Goal: Task Accomplishment & Management: Use online tool/utility

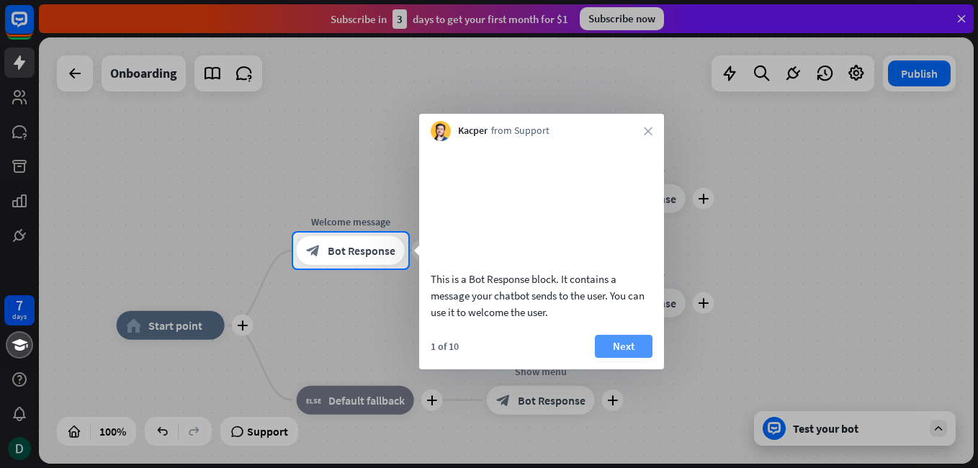
click at [614, 358] on button "Next" at bounding box center [624, 346] width 58 height 23
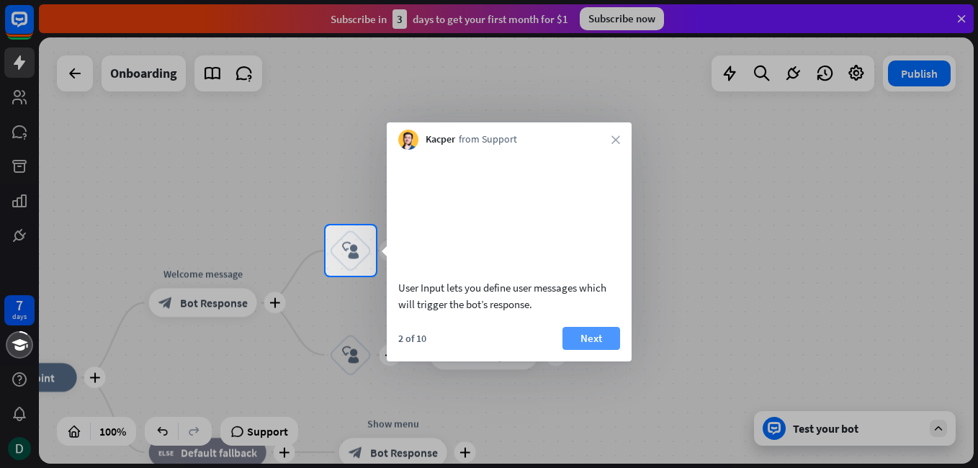
click at [589, 350] on button "Next" at bounding box center [592, 338] width 58 height 23
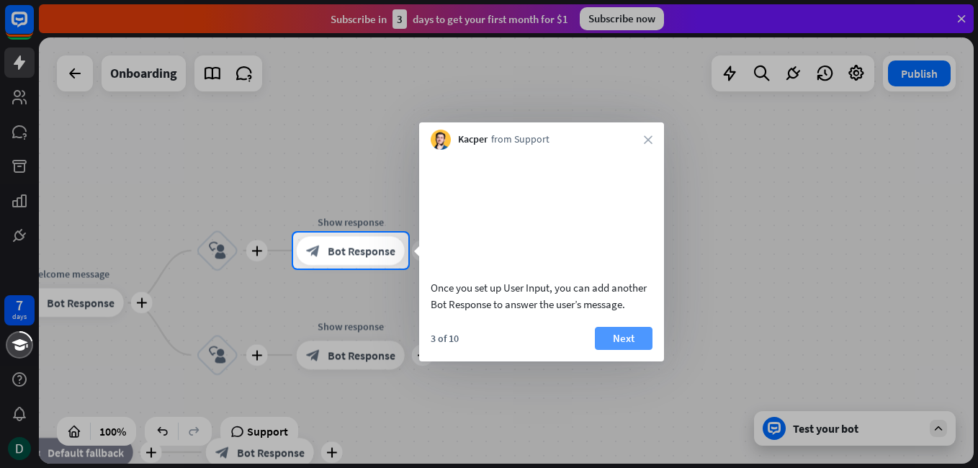
click at [608, 350] on button "Next" at bounding box center [624, 338] width 58 height 23
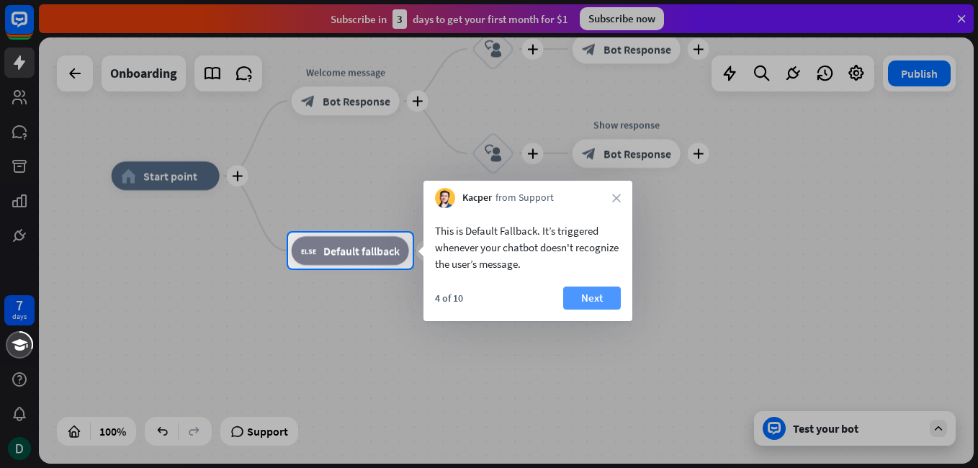
click at [591, 295] on button "Next" at bounding box center [592, 298] width 58 height 23
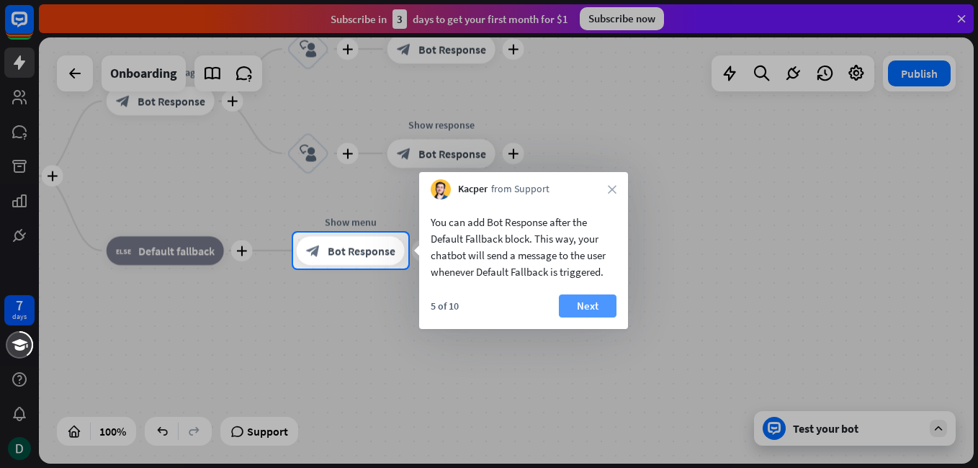
click at [578, 304] on button "Next" at bounding box center [588, 306] width 58 height 23
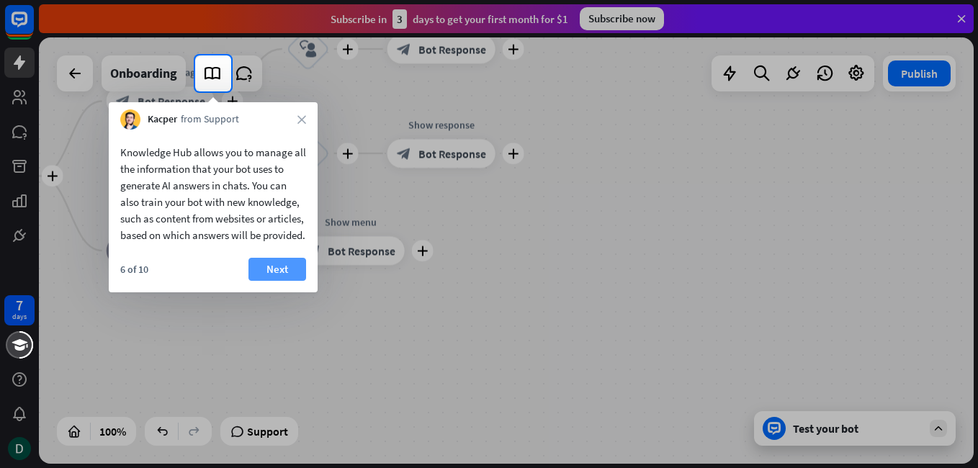
click at [277, 280] on button "Next" at bounding box center [278, 269] width 58 height 23
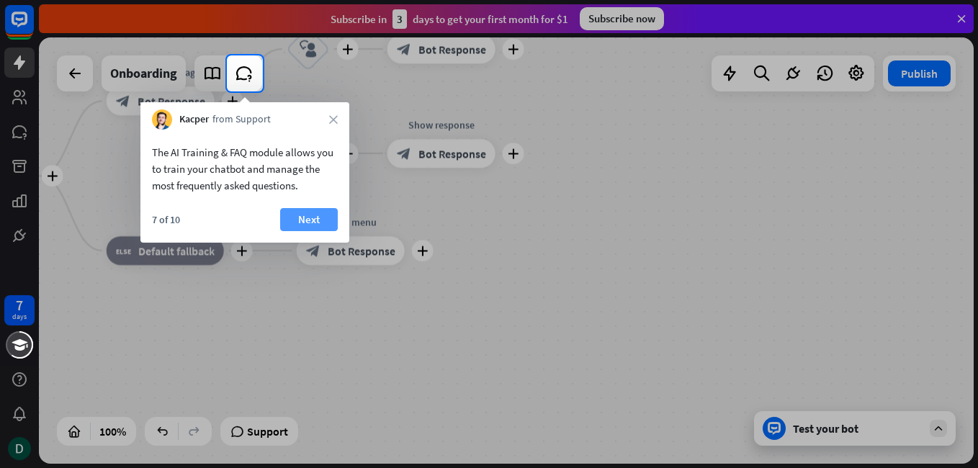
click at [311, 218] on button "Next" at bounding box center [309, 219] width 58 height 23
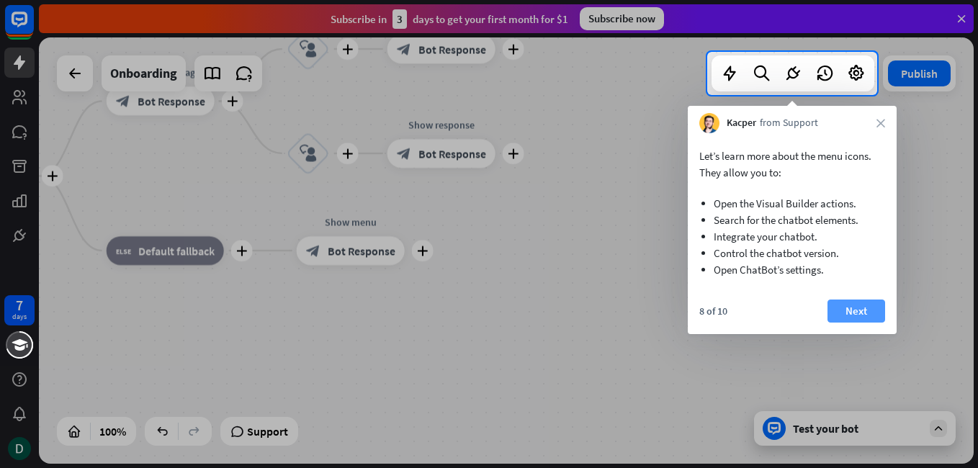
click at [854, 313] on button "Next" at bounding box center [857, 311] width 58 height 23
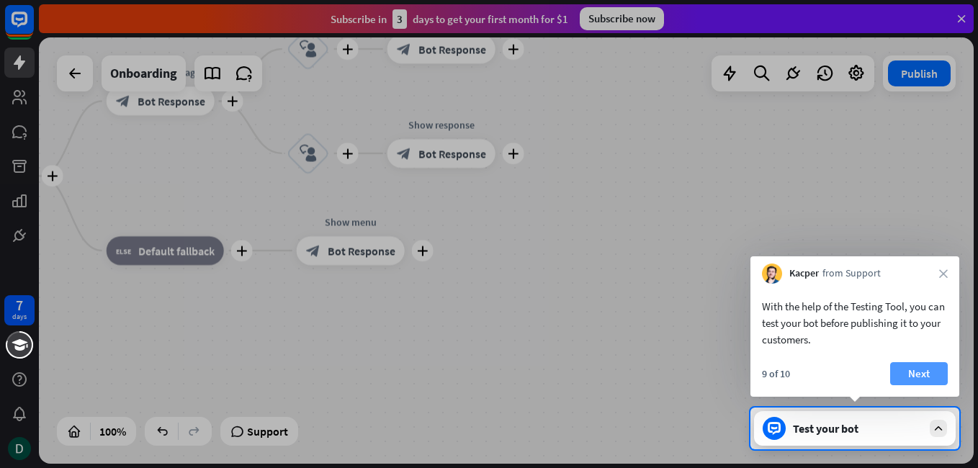
click at [921, 372] on button "Next" at bounding box center [919, 373] width 58 height 23
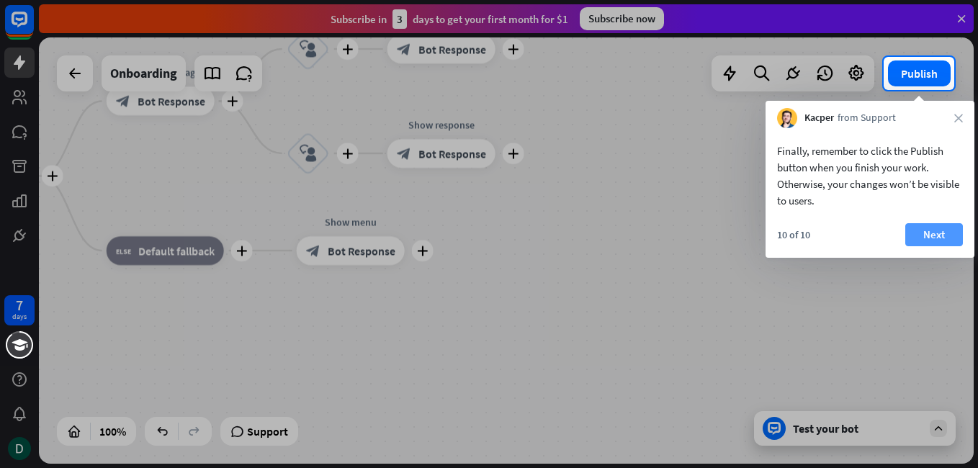
click at [933, 232] on button "Next" at bounding box center [935, 234] width 58 height 23
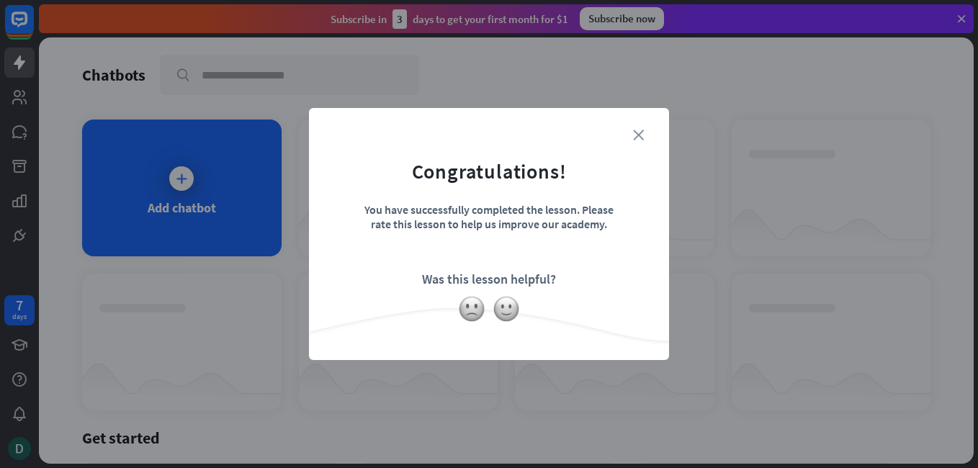
click at [639, 136] on icon "close" at bounding box center [638, 135] width 11 height 11
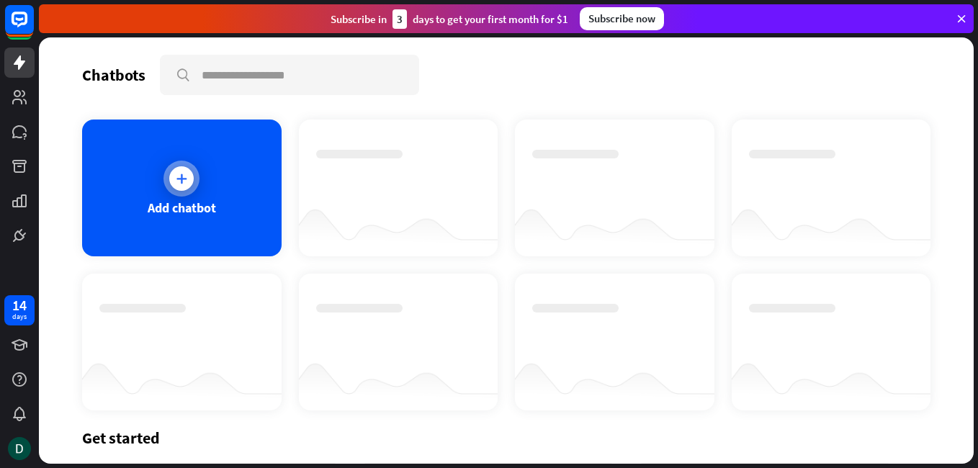
click at [204, 183] on div "Add chatbot" at bounding box center [182, 188] width 200 height 137
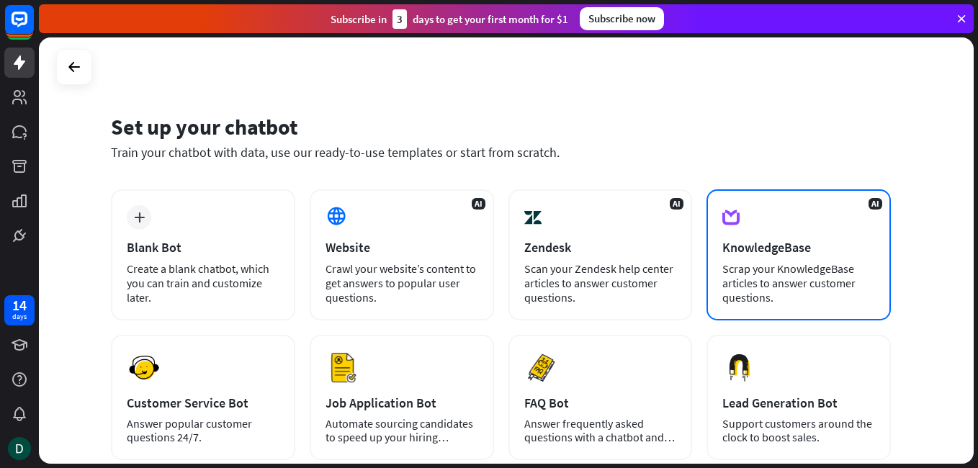
click at [828, 280] on div "Scrap your KnowledgeBase articles to answer customer questions." at bounding box center [799, 283] width 153 height 43
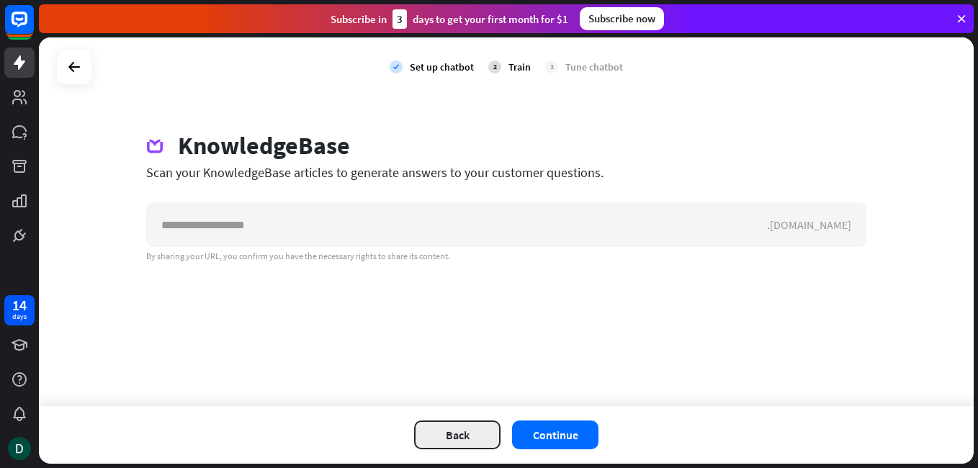
click at [456, 426] on button "Back" at bounding box center [457, 435] width 86 height 29
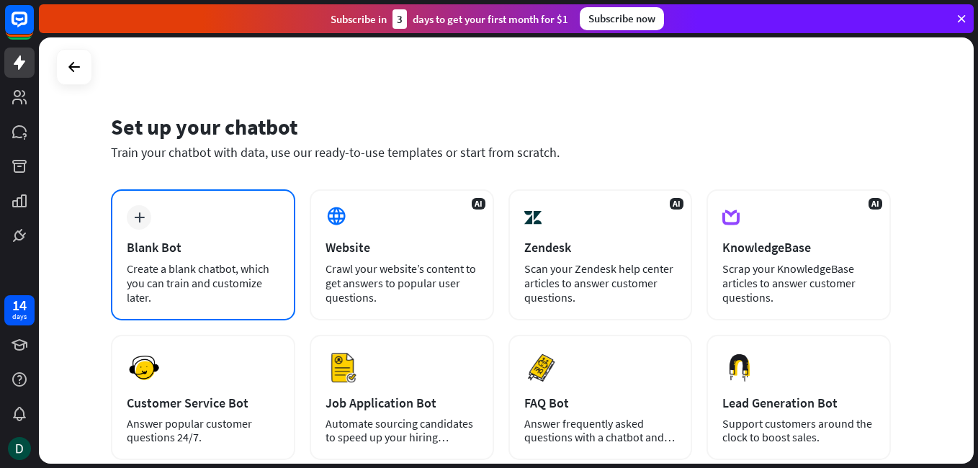
click at [219, 253] on div "Blank Bot" at bounding box center [203, 247] width 153 height 17
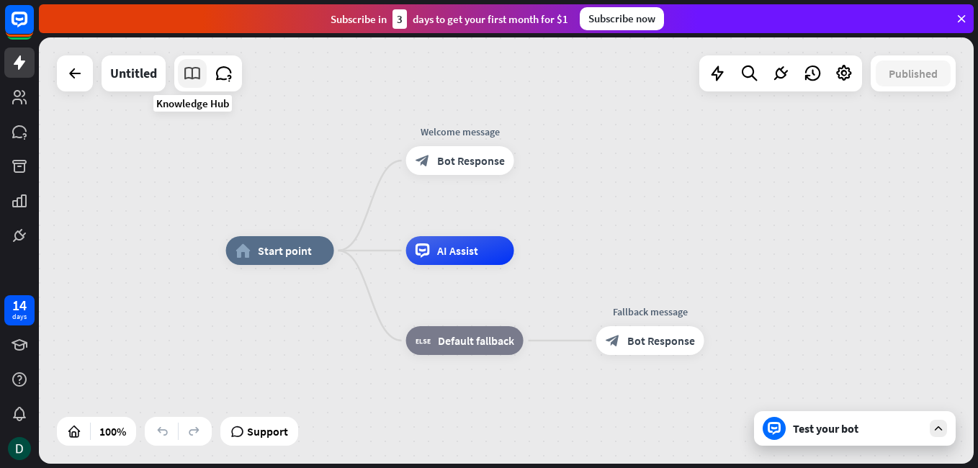
click at [194, 76] on icon at bounding box center [192, 73] width 19 height 19
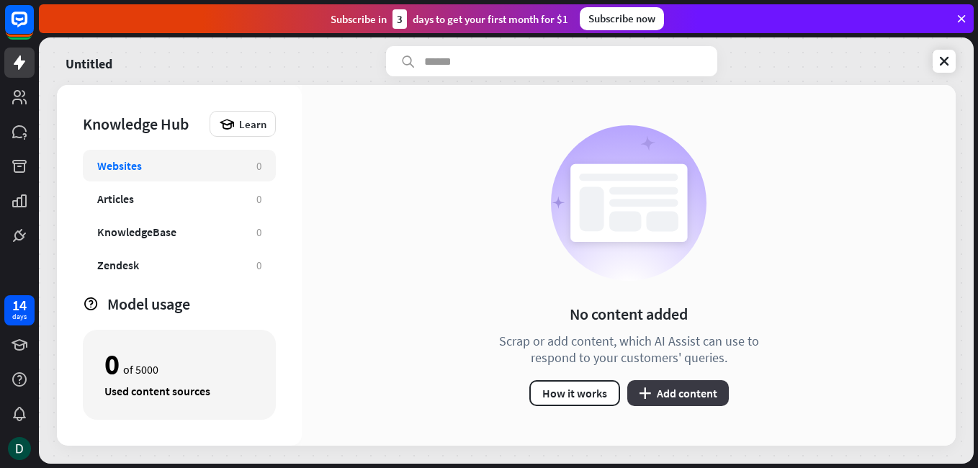
click at [702, 399] on button "plus Add content" at bounding box center [678, 393] width 102 height 26
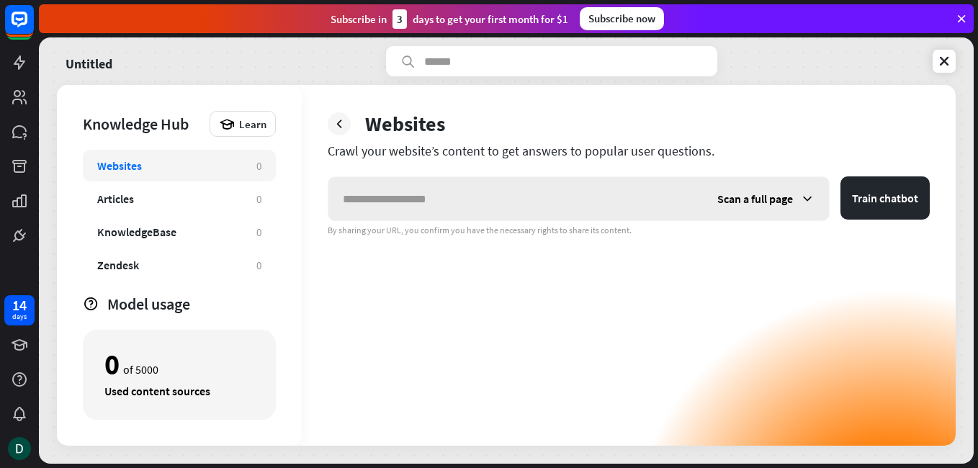
click at [813, 205] on icon at bounding box center [807, 199] width 14 height 14
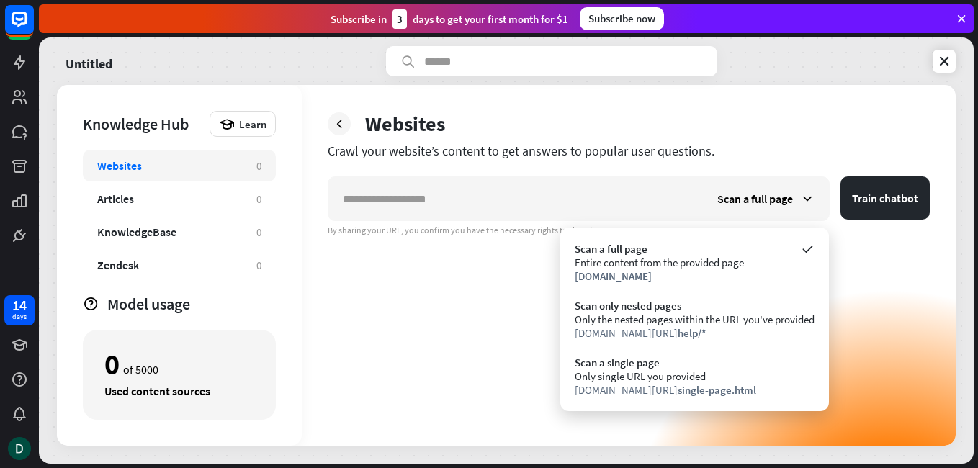
click at [479, 287] on div "Scan a full page Train chatbot By sharing your URL, you confirm you have the ne…" at bounding box center [629, 311] width 602 height 269
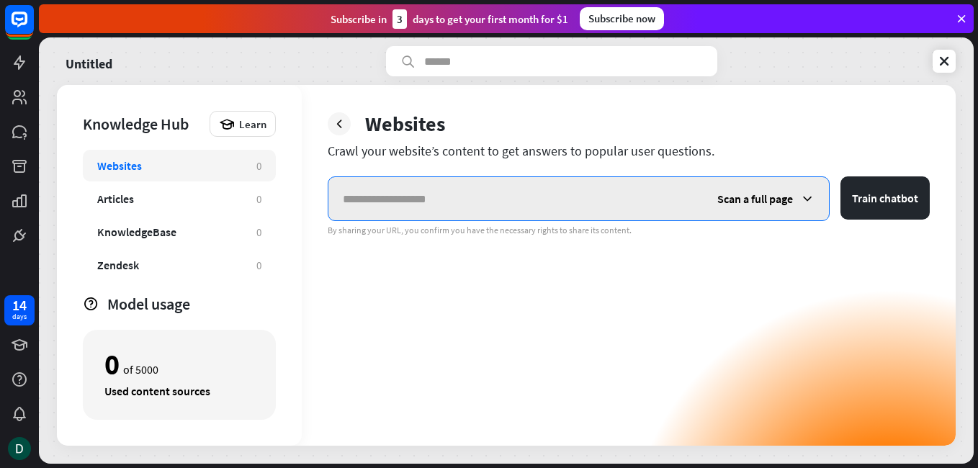
click at [401, 200] on input "text" at bounding box center [516, 198] width 375 height 43
paste input "**********"
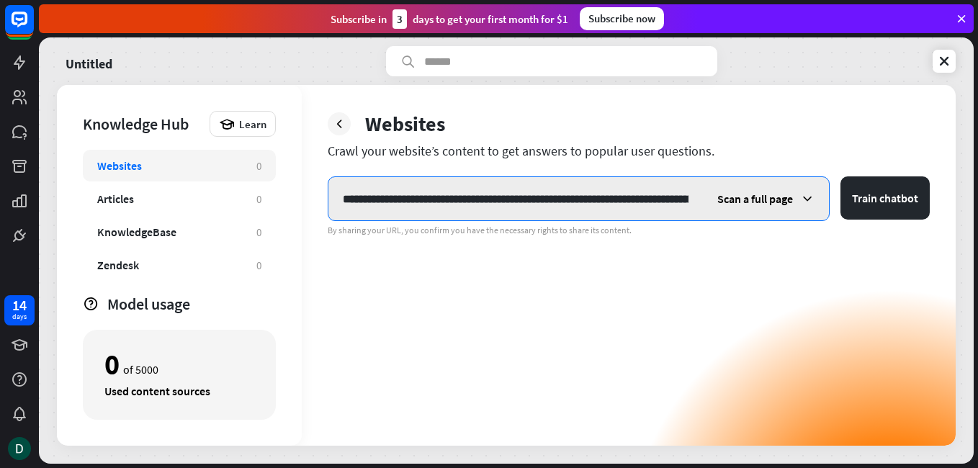
scroll to position [0, 395]
type input "**********"
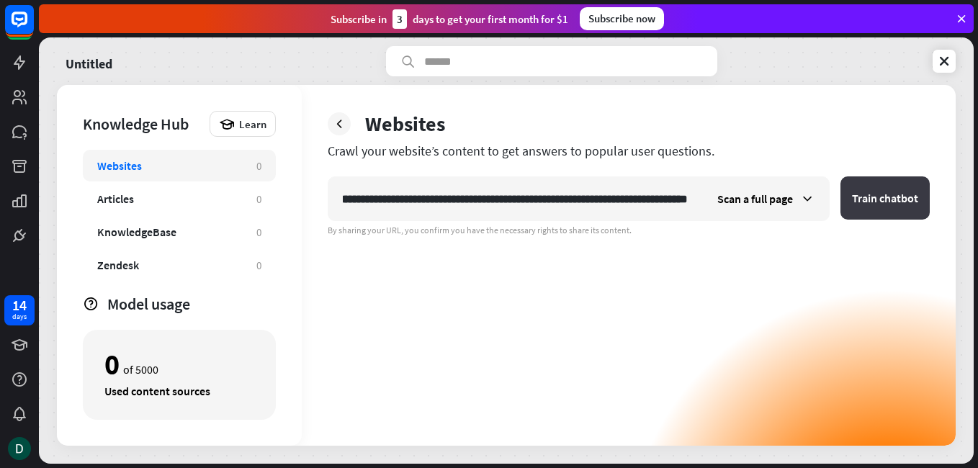
click at [885, 205] on button "Train chatbot" at bounding box center [885, 198] width 89 height 43
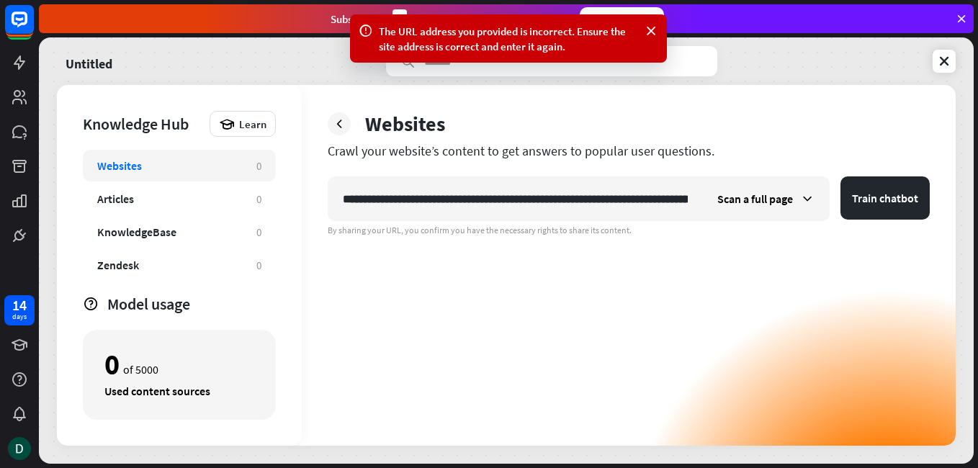
click at [372, 318] on div "**********" at bounding box center [629, 311] width 602 height 269
click at [652, 28] on icon at bounding box center [651, 31] width 14 height 15
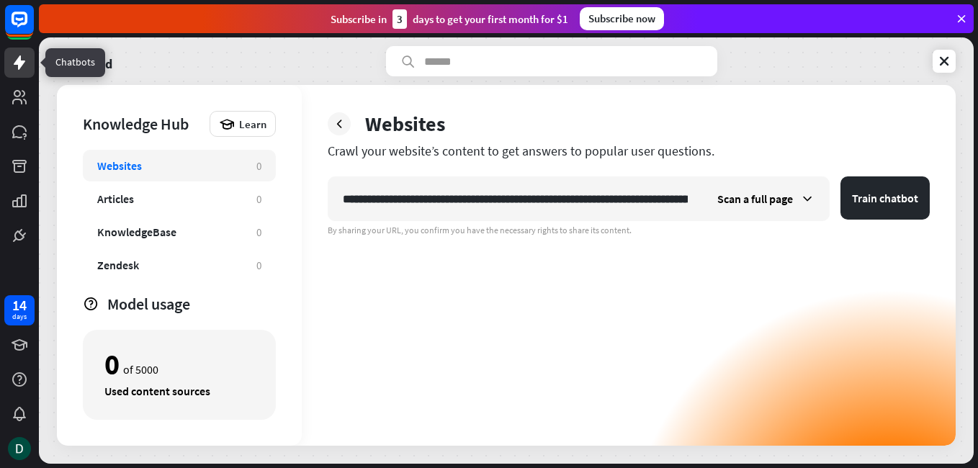
click at [25, 69] on icon at bounding box center [19, 62] width 17 height 17
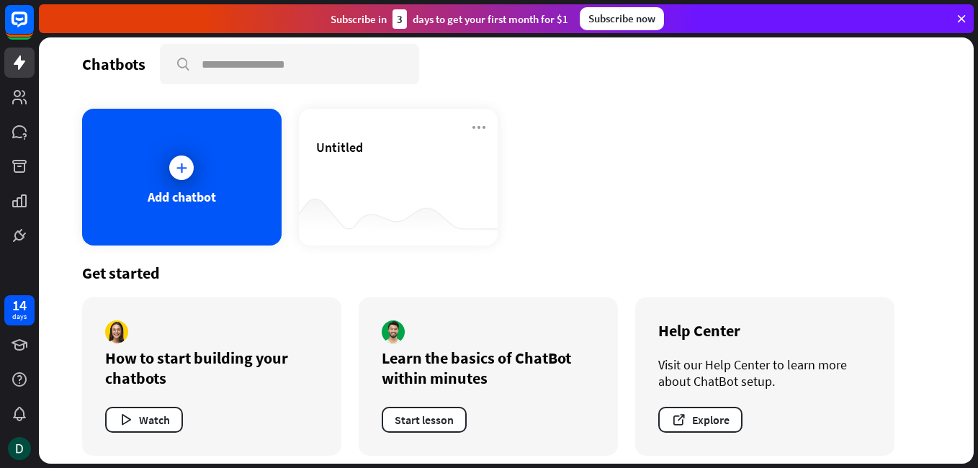
scroll to position [20, 0]
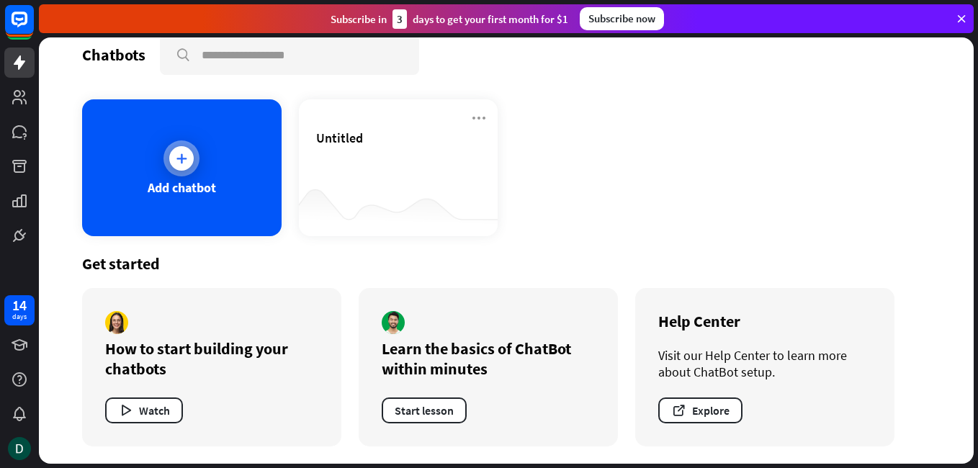
click at [232, 171] on div "Add chatbot" at bounding box center [182, 167] width 200 height 137
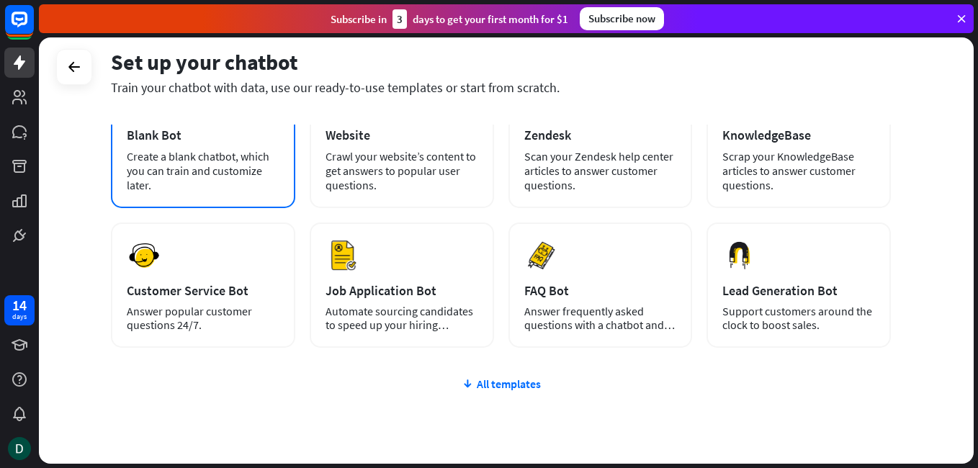
scroll to position [144, 0]
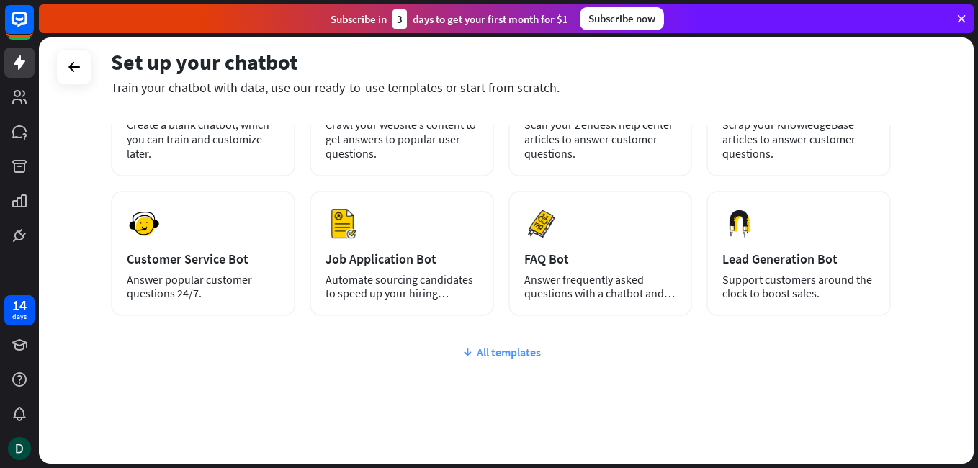
click at [510, 352] on div "All templates" at bounding box center [501, 352] width 780 height 14
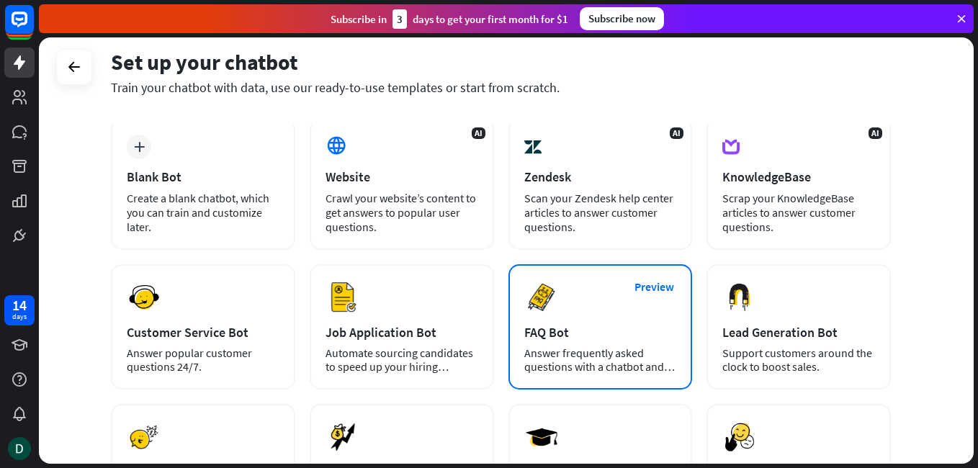
scroll to position [0, 0]
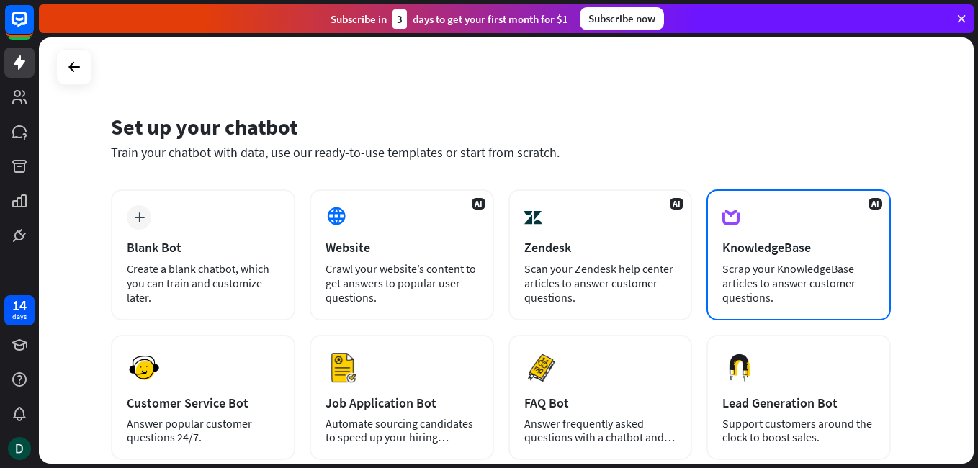
click at [780, 291] on div "Scrap your KnowledgeBase articles to answer customer questions." at bounding box center [799, 283] width 153 height 43
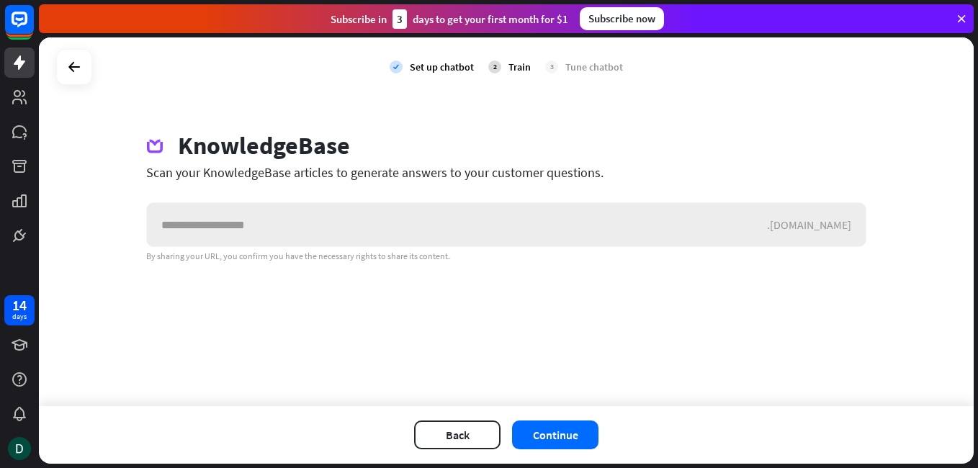
click at [460, 221] on input "text" at bounding box center [457, 224] width 620 height 43
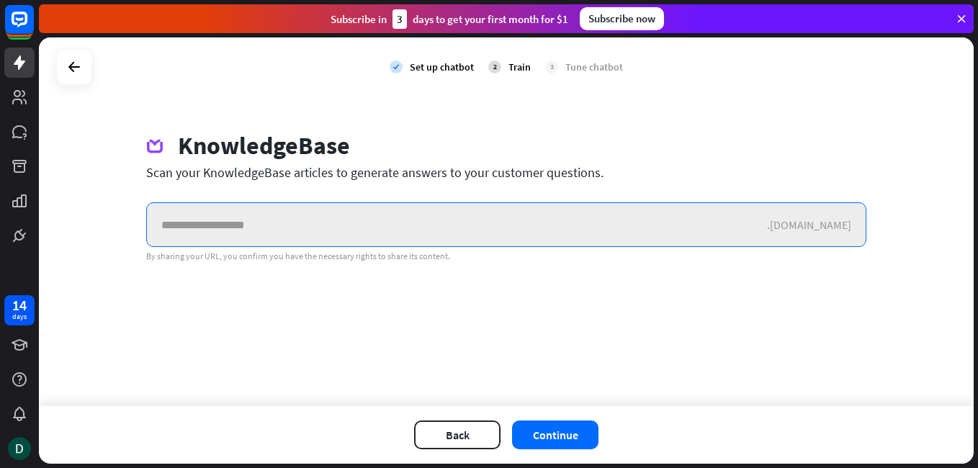
click at [492, 205] on input "text" at bounding box center [457, 224] width 620 height 43
paste input "**********"
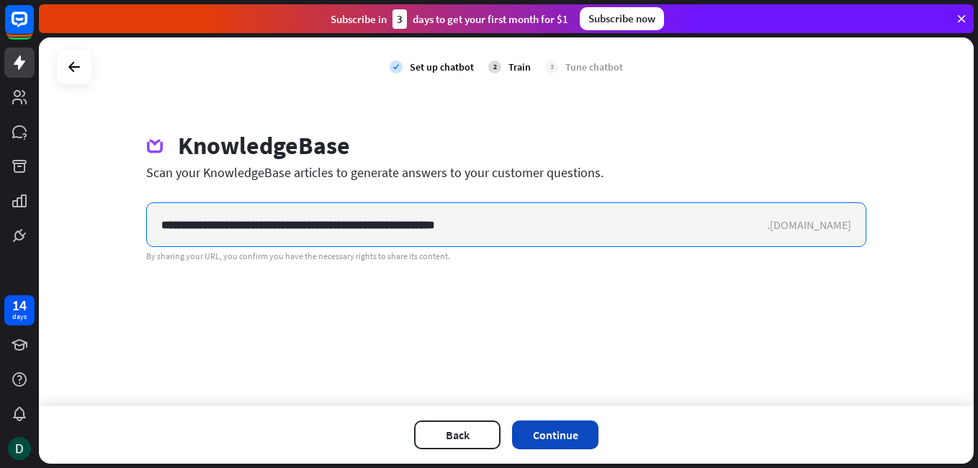
type input "**********"
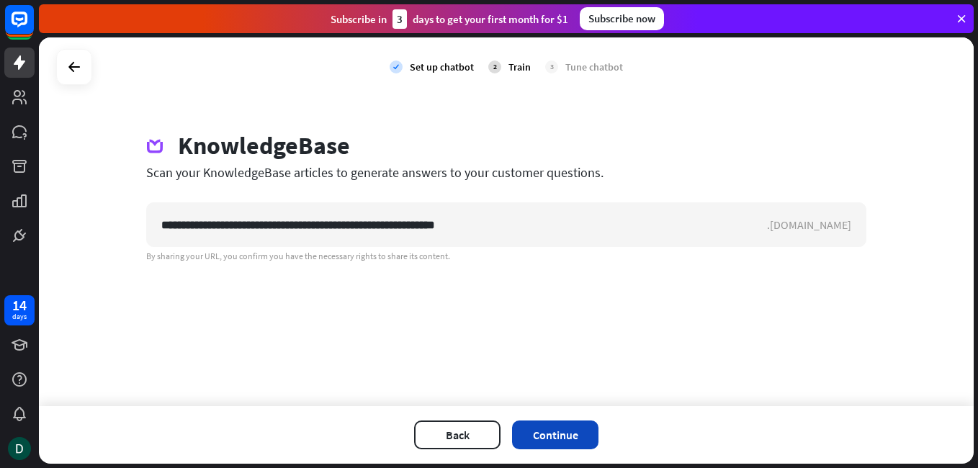
click at [553, 437] on button "Continue" at bounding box center [555, 435] width 86 height 29
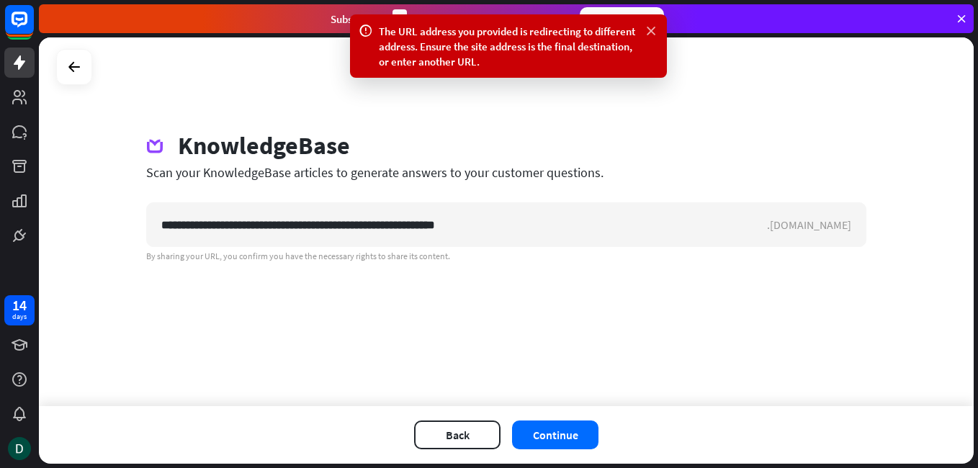
click at [646, 29] on icon at bounding box center [651, 31] width 14 height 15
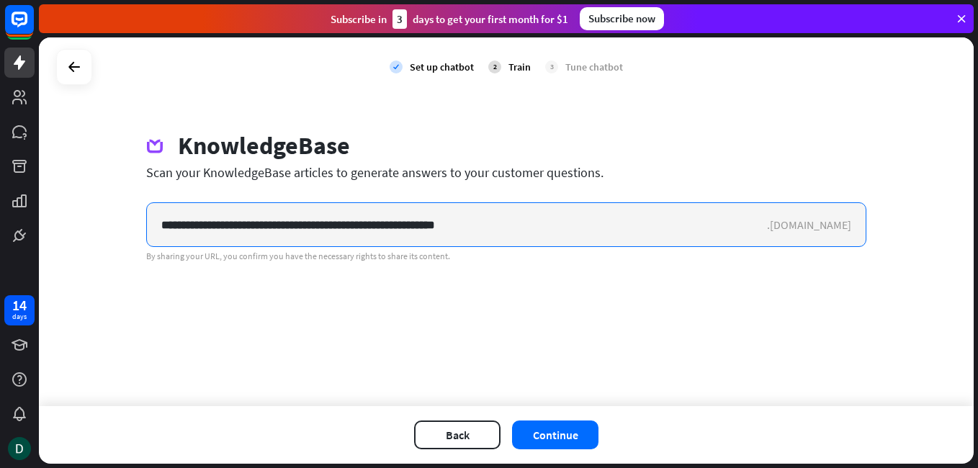
drag, startPoint x: 560, startPoint y: 225, endPoint x: 131, endPoint y: 233, distance: 429.4
click at [131, 233] on div "**********" at bounding box center [506, 196] width 755 height 131
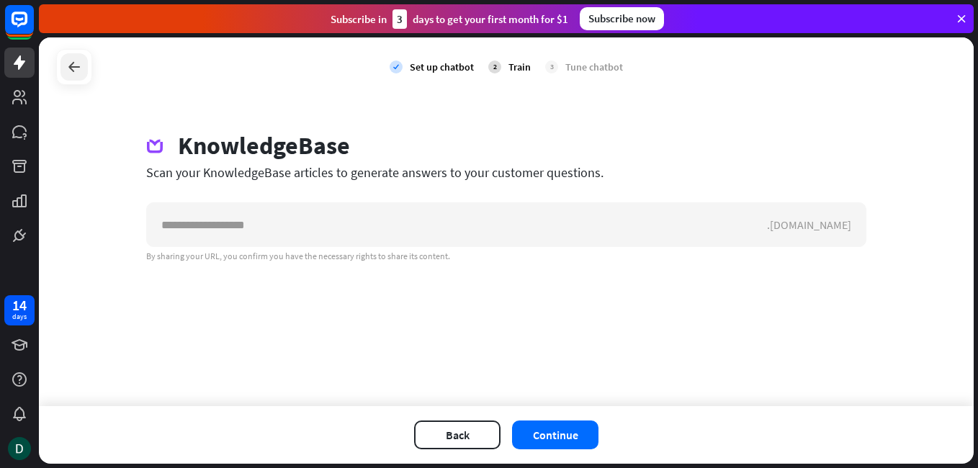
click at [81, 78] on div at bounding box center [74, 66] width 27 height 27
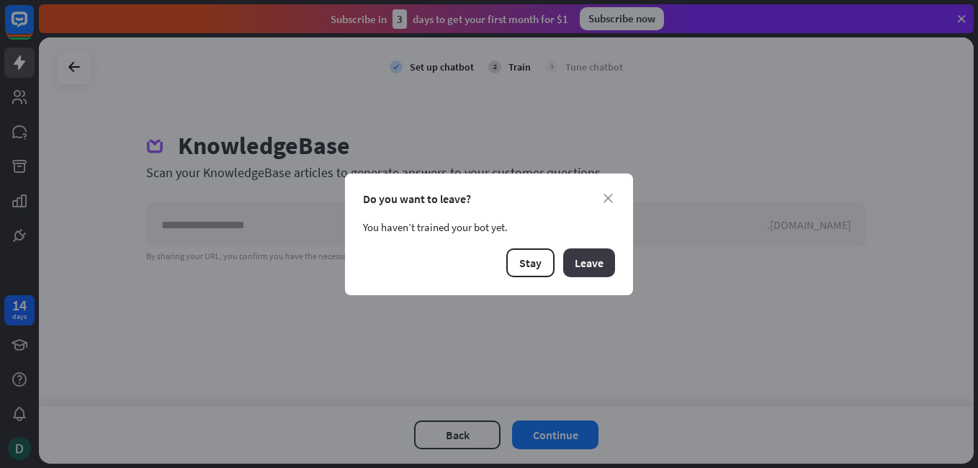
click at [591, 267] on button "Leave" at bounding box center [589, 263] width 52 height 29
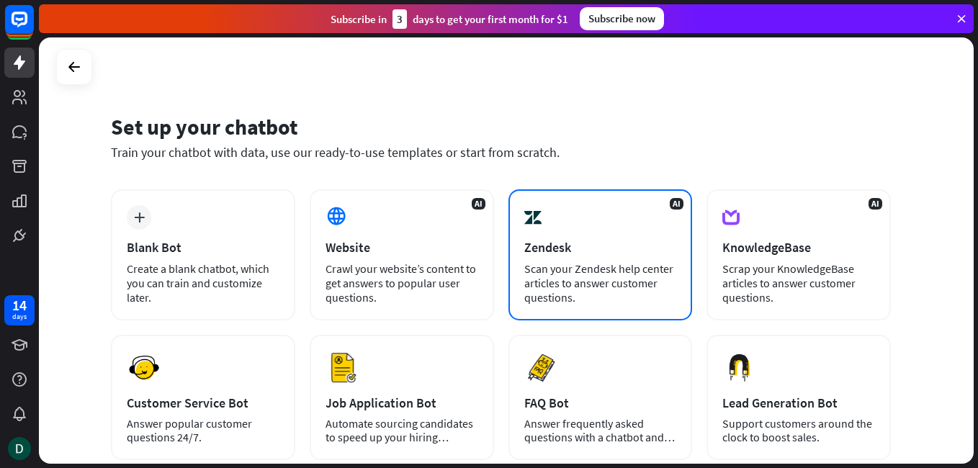
click at [617, 295] on div "Scan your Zendesk help center articles to answer customer questions." at bounding box center [600, 283] width 153 height 43
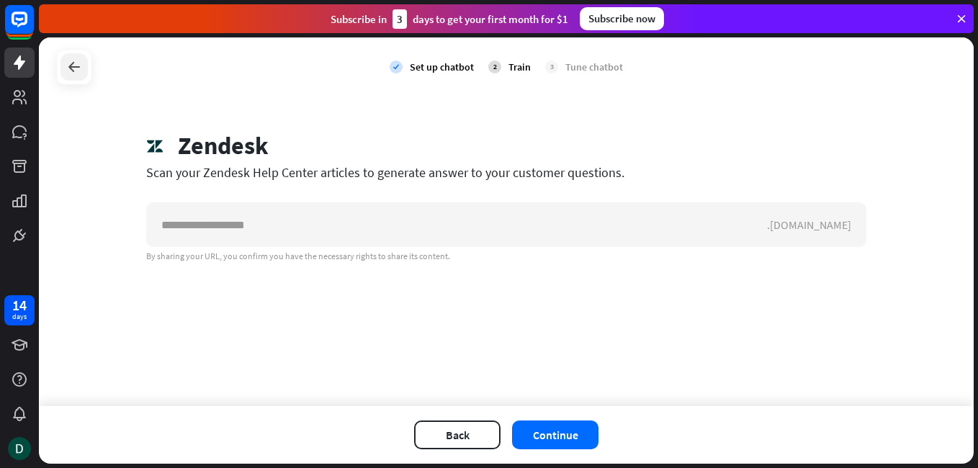
click at [81, 59] on icon at bounding box center [74, 66] width 17 height 17
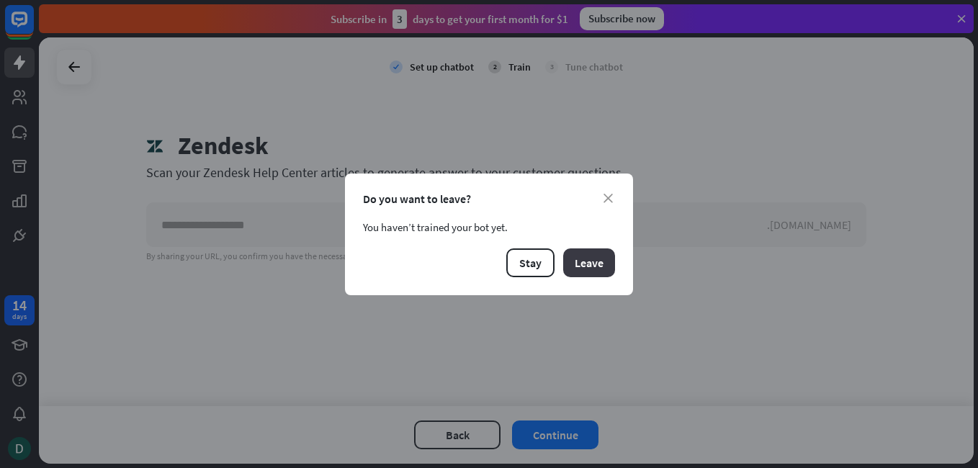
click at [592, 264] on button "Leave" at bounding box center [589, 263] width 52 height 29
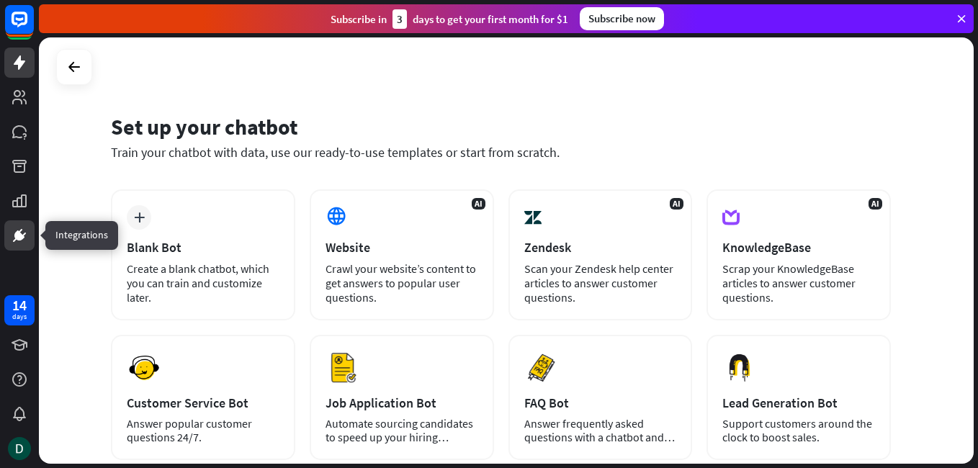
click at [24, 228] on icon at bounding box center [19, 235] width 17 height 17
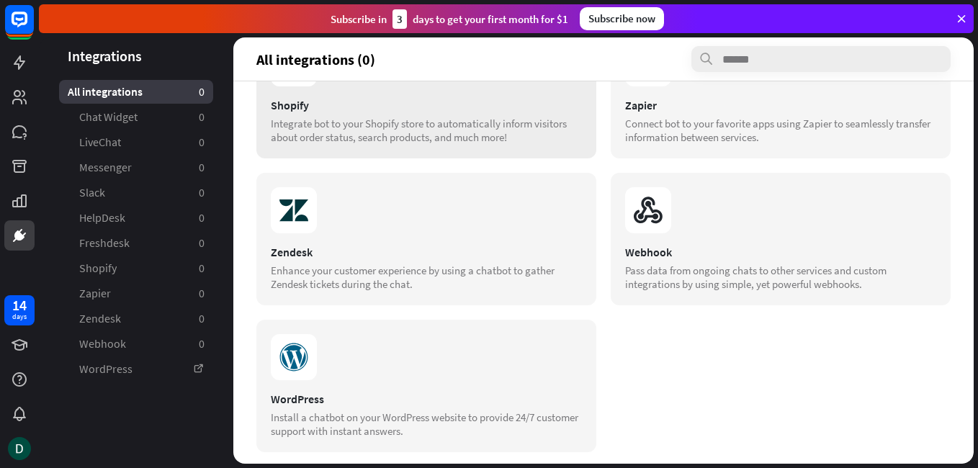
scroll to position [531, 0]
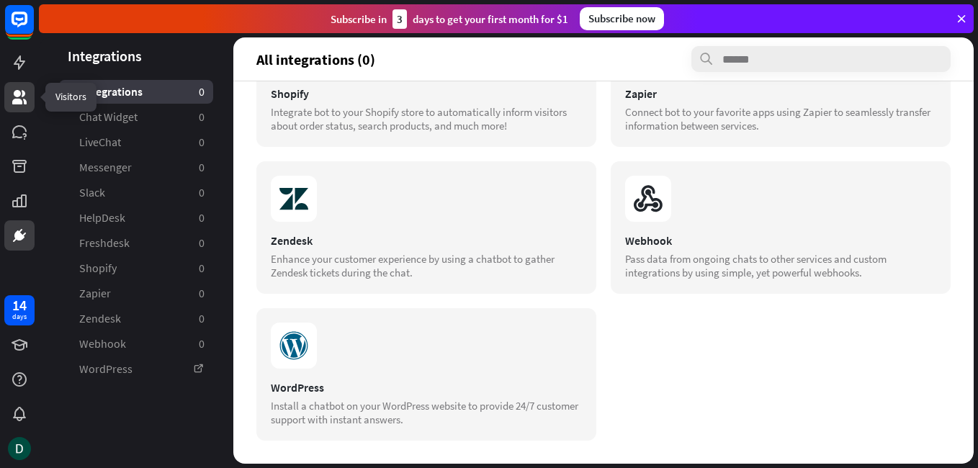
click at [30, 107] on link at bounding box center [19, 97] width 30 height 30
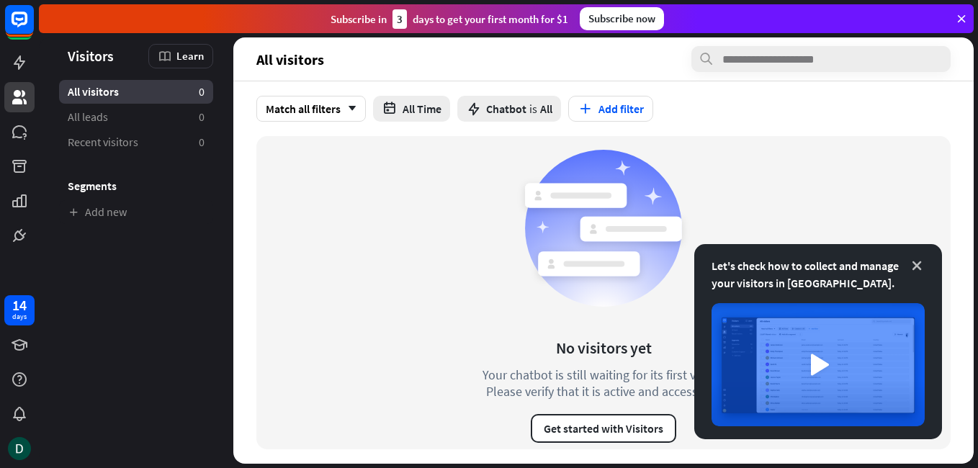
click at [915, 261] on icon at bounding box center [917, 266] width 14 height 14
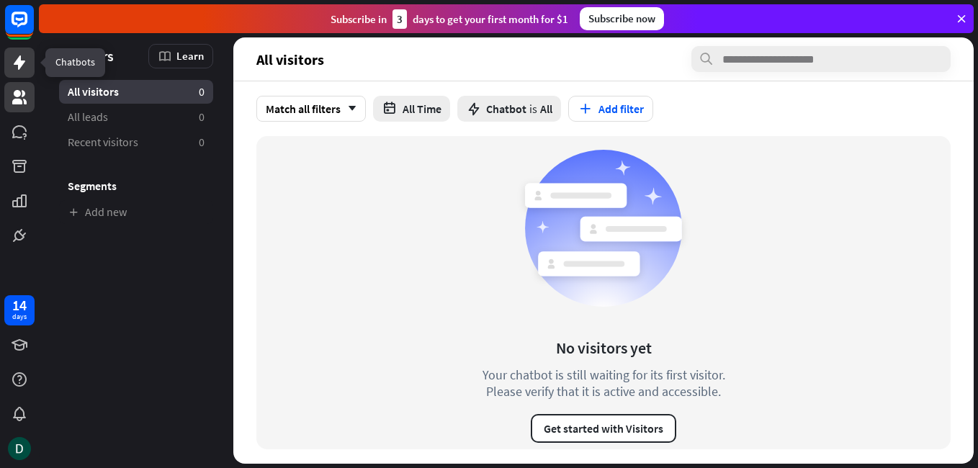
click at [16, 63] on icon at bounding box center [20, 62] width 12 height 14
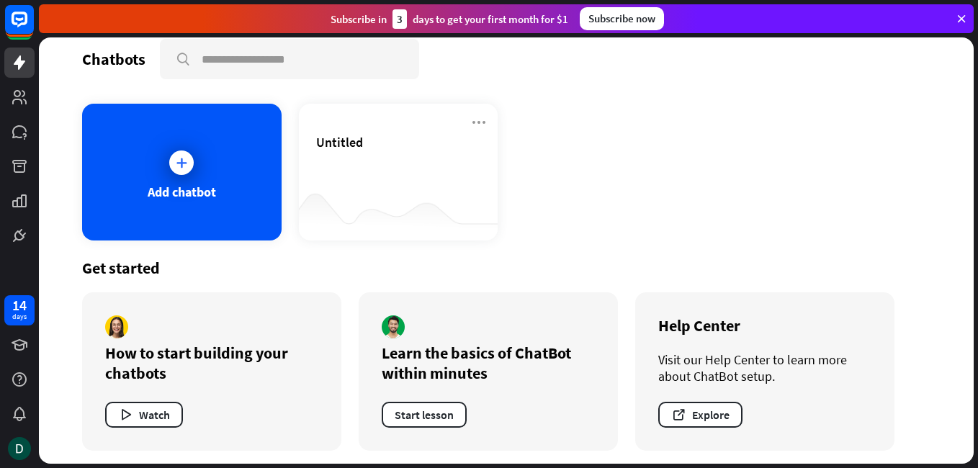
scroll to position [20, 0]
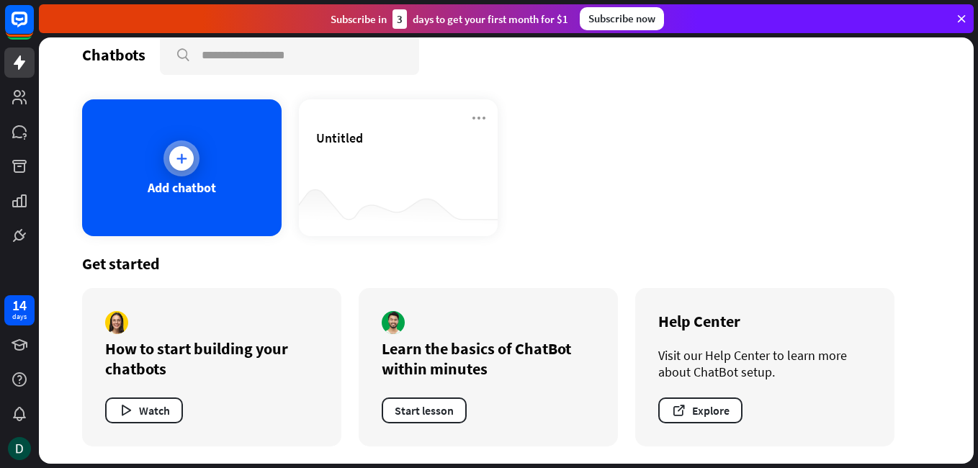
click at [207, 203] on div "Add chatbot" at bounding box center [182, 167] width 200 height 137
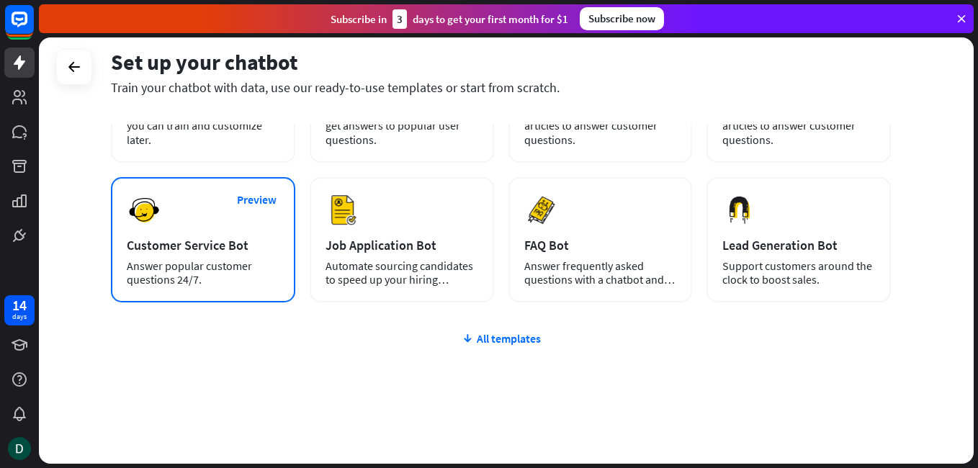
scroll to position [169, 0]
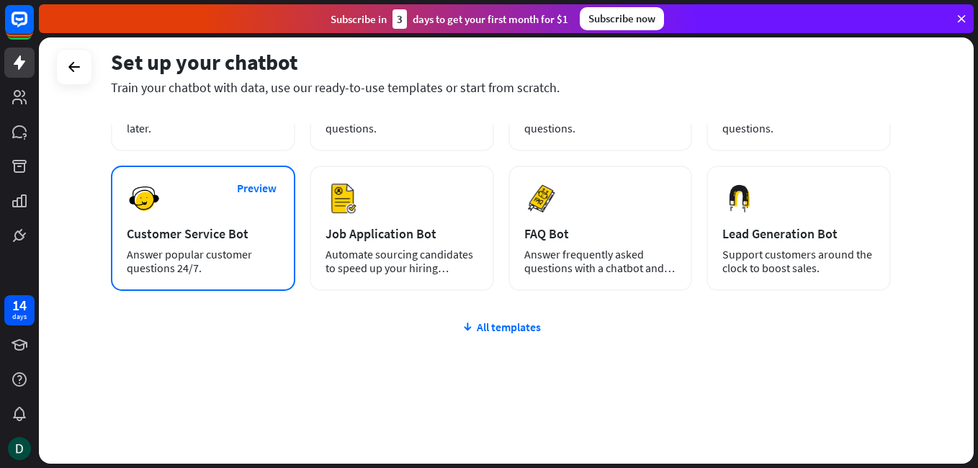
click at [252, 238] on div "Customer Service Bot" at bounding box center [203, 233] width 153 height 17
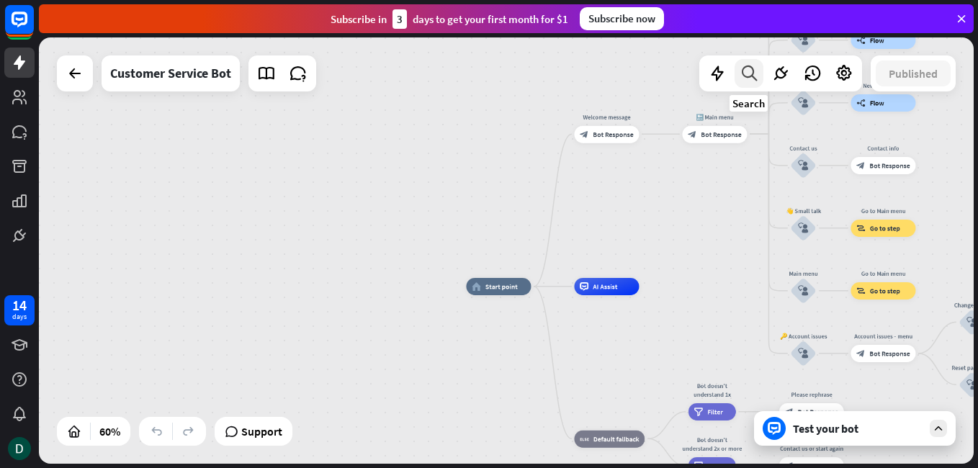
click at [751, 72] on icon at bounding box center [749, 73] width 19 height 19
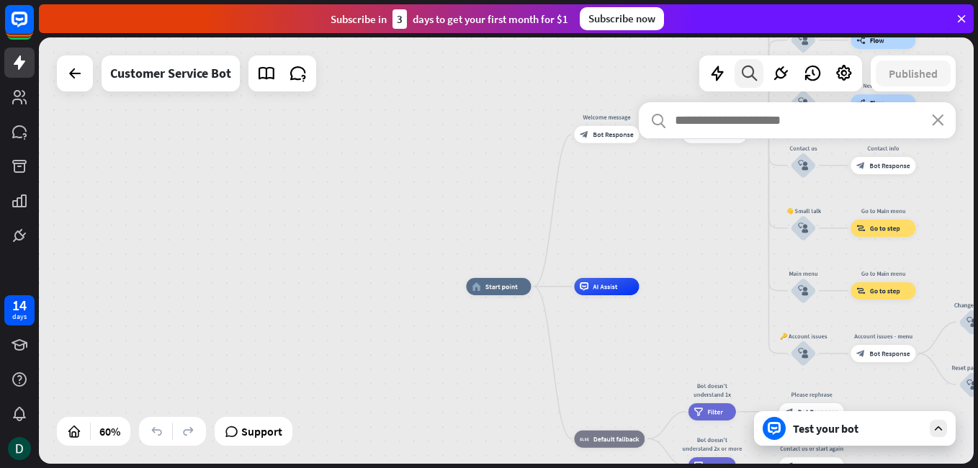
click at [743, 76] on icon at bounding box center [749, 73] width 19 height 19
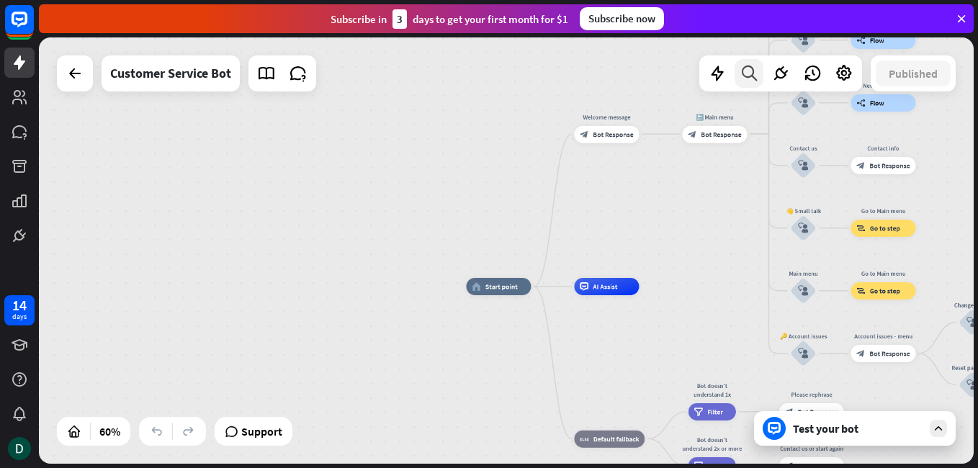
click at [746, 85] on div at bounding box center [749, 73] width 29 height 29
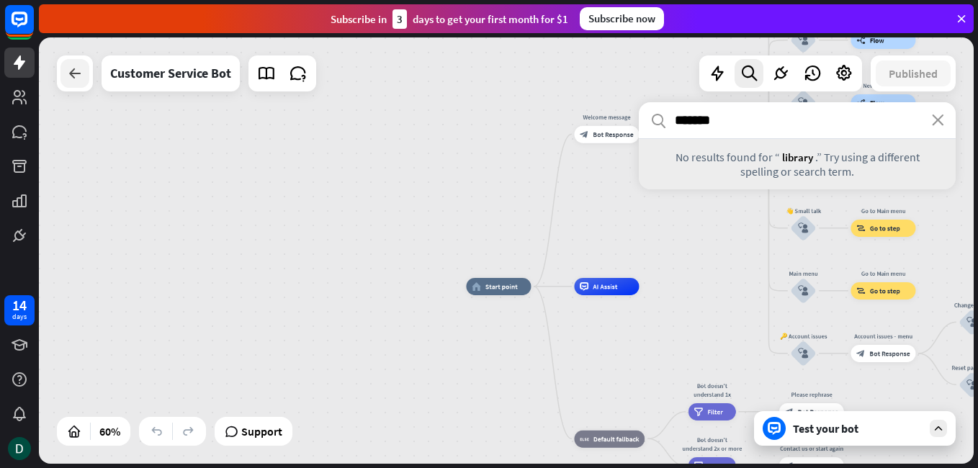
type input "*******"
click at [65, 71] on div at bounding box center [75, 73] width 29 height 29
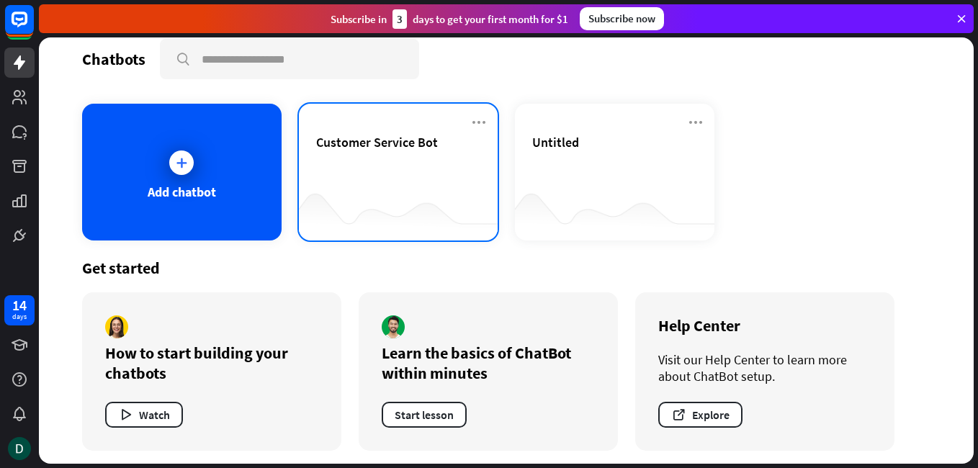
scroll to position [20, 0]
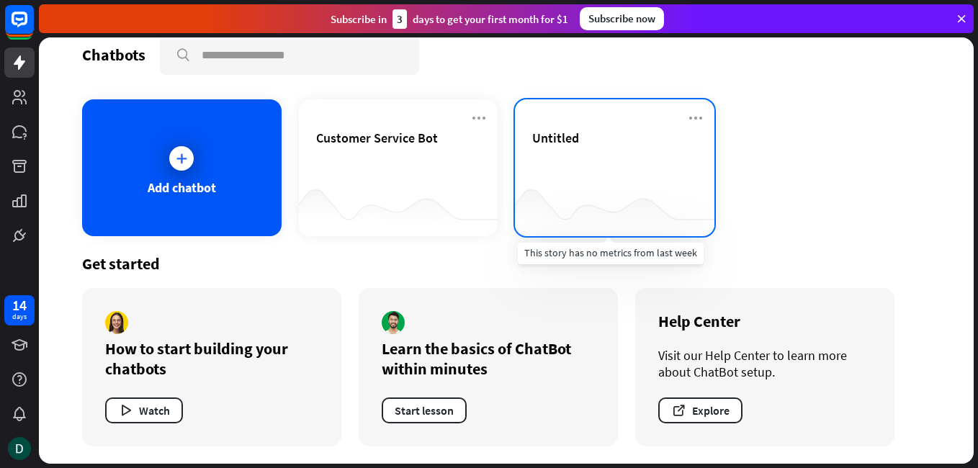
click at [602, 188] on div at bounding box center [615, 207] width 200 height 55
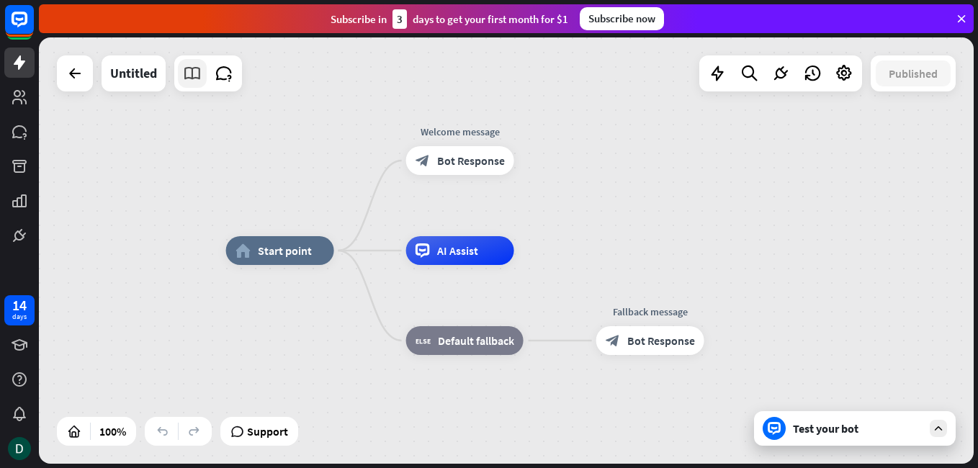
click at [205, 75] on link at bounding box center [192, 73] width 29 height 29
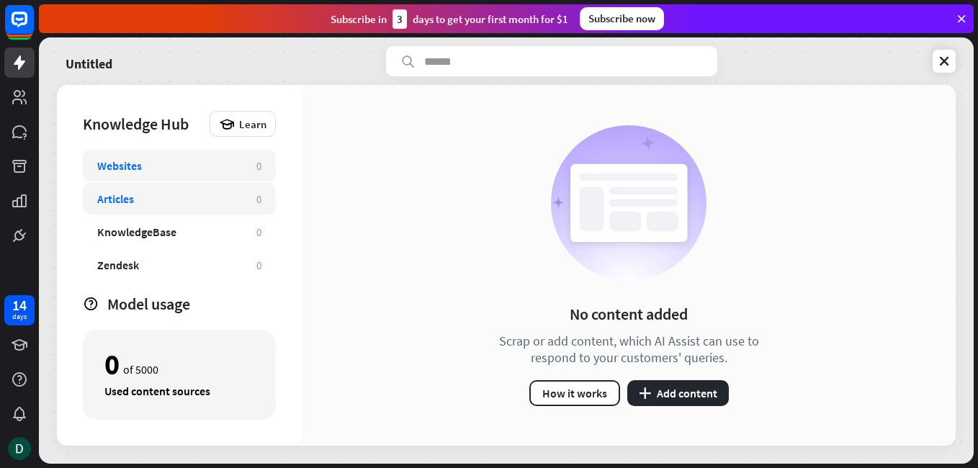
click at [148, 198] on div "Articles" at bounding box center [169, 199] width 145 height 14
click at [651, 391] on button "plus Add content" at bounding box center [678, 393] width 102 height 26
